Goal: Information Seeking & Learning: Find contact information

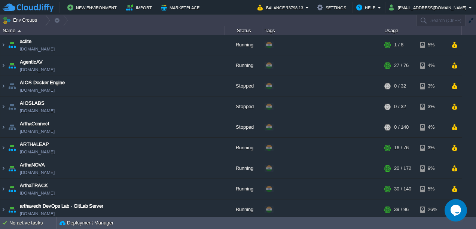
scroll to position [228, 0]
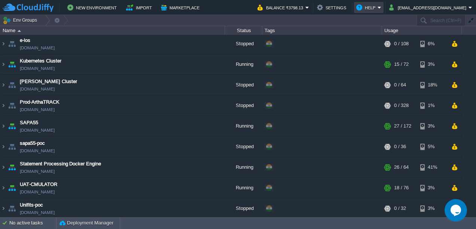
click at [378, 7] on button "Help" at bounding box center [366, 7] width 21 height 9
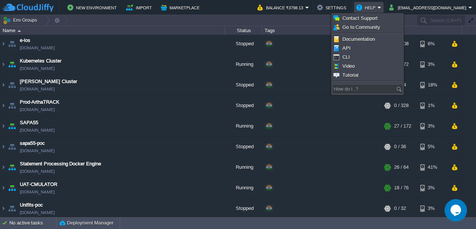
click at [456, 204] on button "Opens Chat This icon Opens the chat window." at bounding box center [456, 210] width 22 height 22
click at [456, 204] on button "Close Chat This icon closes the chat window." at bounding box center [456, 210] width 22 height 22
click at [346, 20] on span "Contact Support" at bounding box center [360, 18] width 35 height 6
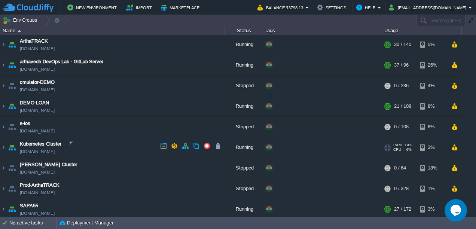
scroll to position [144, 0]
click at [4, 148] on img at bounding box center [3, 148] width 6 height 20
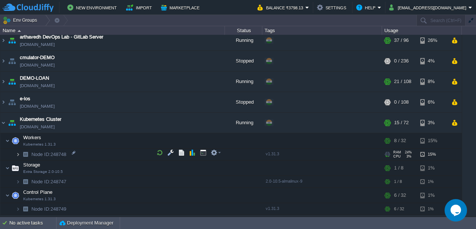
scroll to position [185, 0]
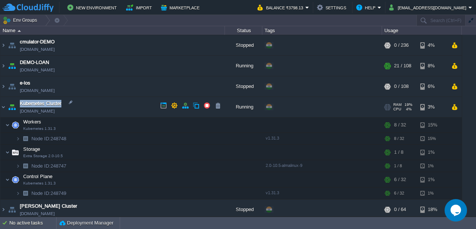
drag, startPoint x: 19, startPoint y: 102, endPoint x: 66, endPoint y: 101, distance: 46.8
click at [66, 101] on td "Kubernetes Cluster [DOMAIN_NAME]" at bounding box center [112, 107] width 225 height 21
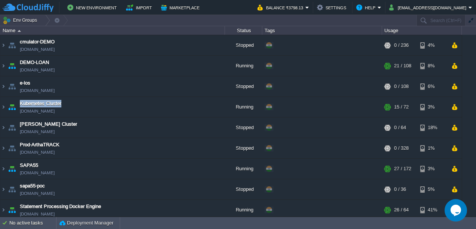
copy span "Kubernetes Cluster"
click at [4, 107] on img at bounding box center [3, 107] width 6 height 20
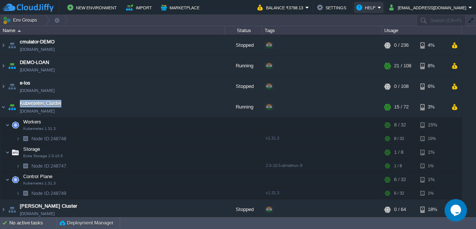
click at [378, 7] on button "Help" at bounding box center [366, 7] width 21 height 9
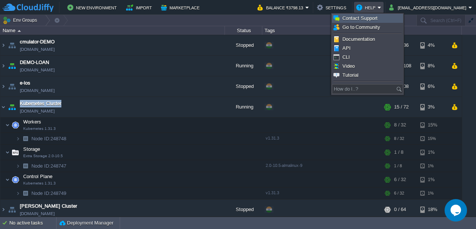
click at [378, 16] on link "Contact Support" at bounding box center [367, 18] width 70 height 8
